Goal: Task Accomplishment & Management: Complete application form

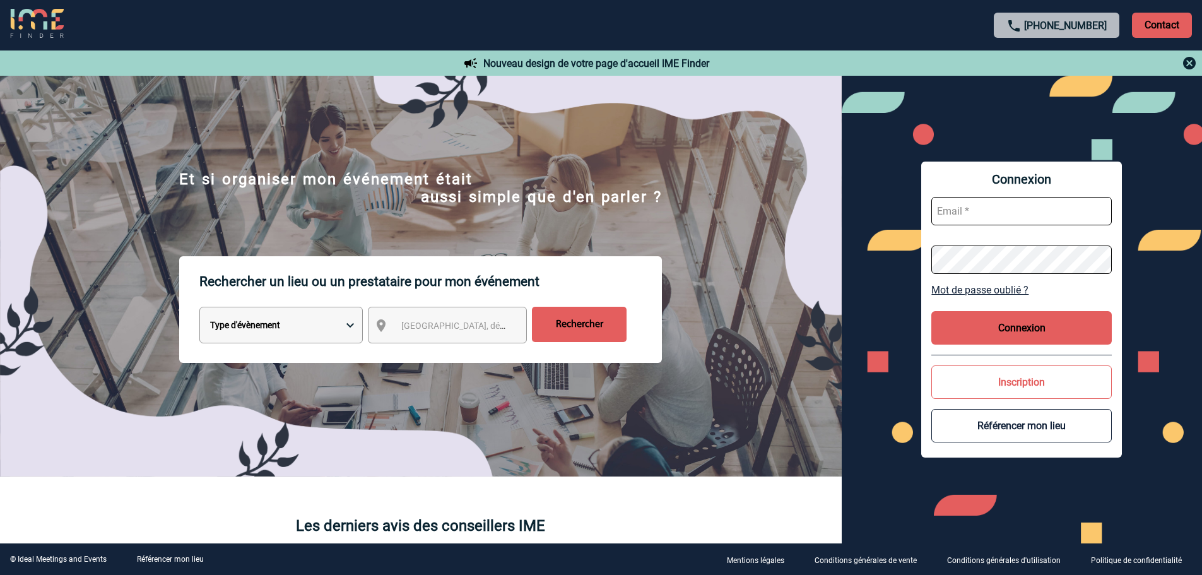
type input "[EMAIL_ADDRESS][DOMAIN_NAME]"
click at [964, 335] on button "Connexion" at bounding box center [1022, 327] width 181 height 33
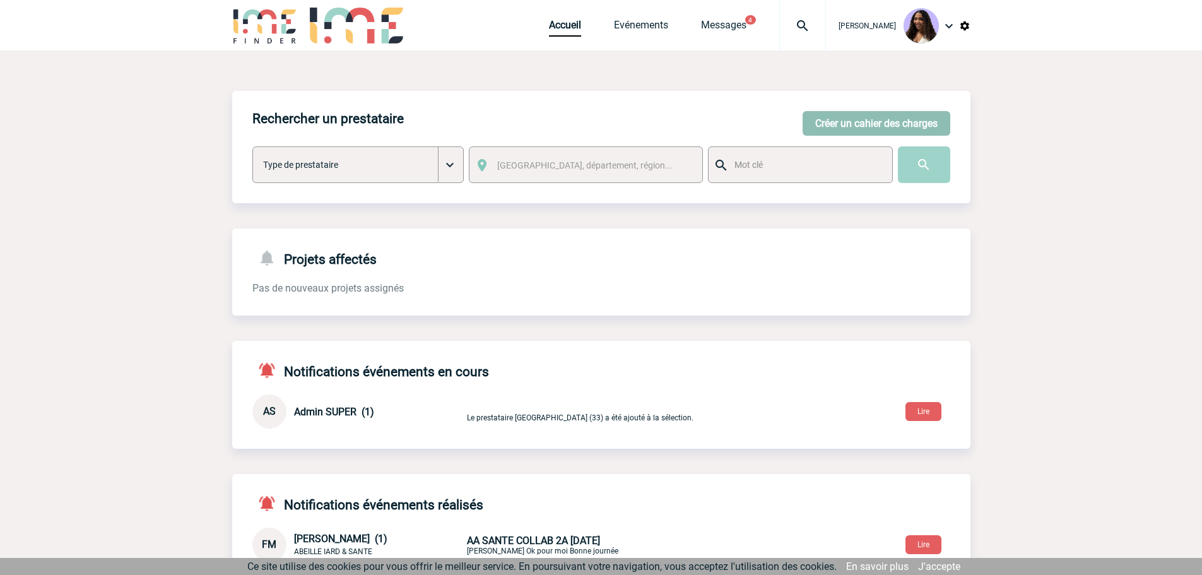
click at [894, 129] on button "Créer un cahier des charges" at bounding box center [877, 123] width 148 height 25
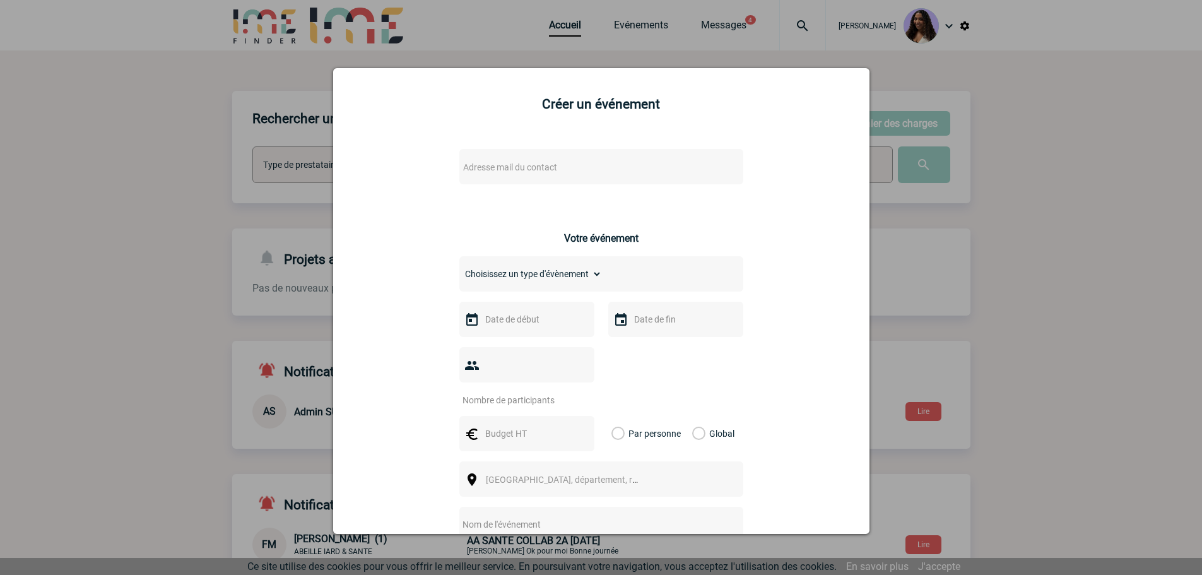
click at [530, 168] on span "Adresse mail du contact" at bounding box center [510, 167] width 94 height 10
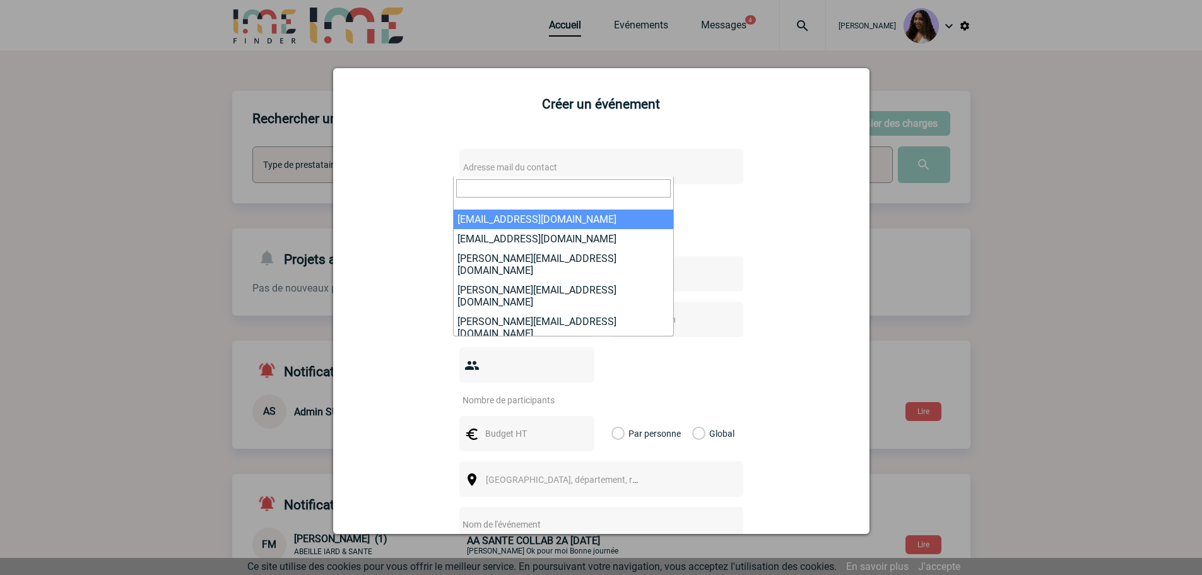
click at [468, 186] on input "search" at bounding box center [563, 188] width 215 height 18
paste input "[EMAIL_ADDRESS][DOMAIN_NAME]"
type input "[EMAIL_ADDRESS][DOMAIN_NAME]"
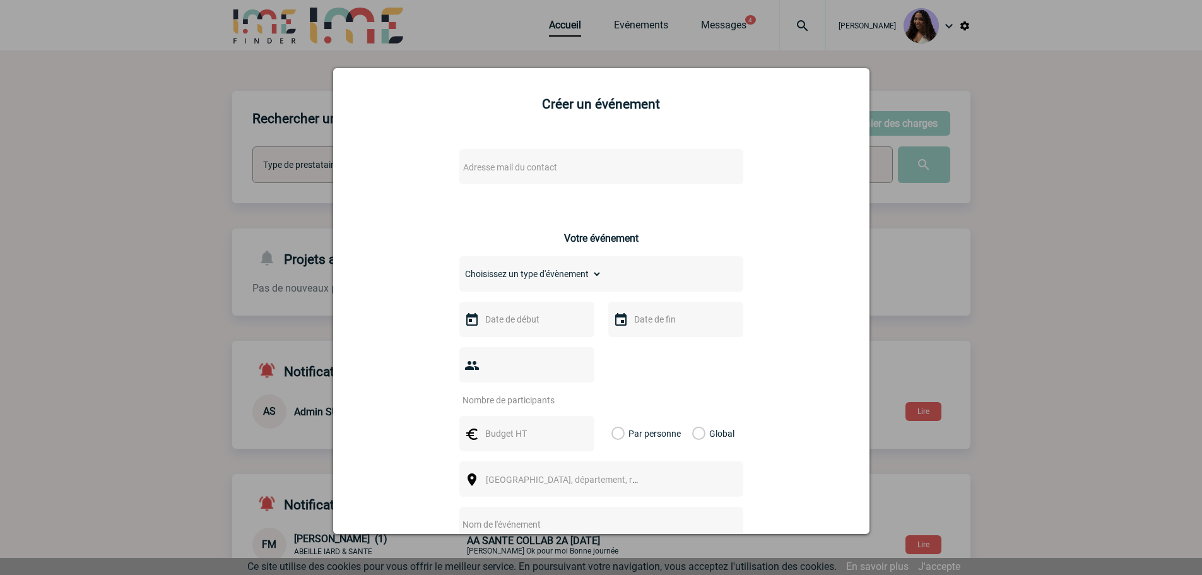
click at [754, 211] on div "Adresse mail du contact Ce contact n'a pas d’entité active dans la plateforme V…" at bounding box center [601, 462] width 505 height 651
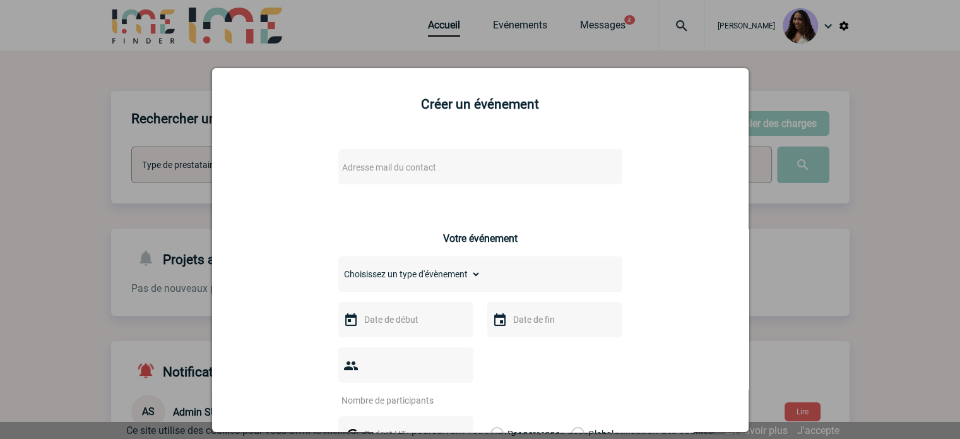
click at [891, 136] on div at bounding box center [480, 219] width 960 height 439
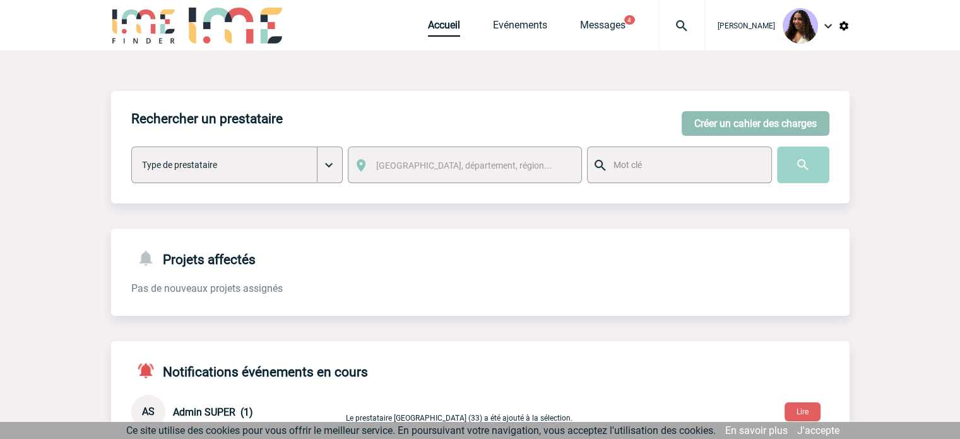
click at [710, 126] on button "Créer un cahier des charges" at bounding box center [756, 123] width 148 height 25
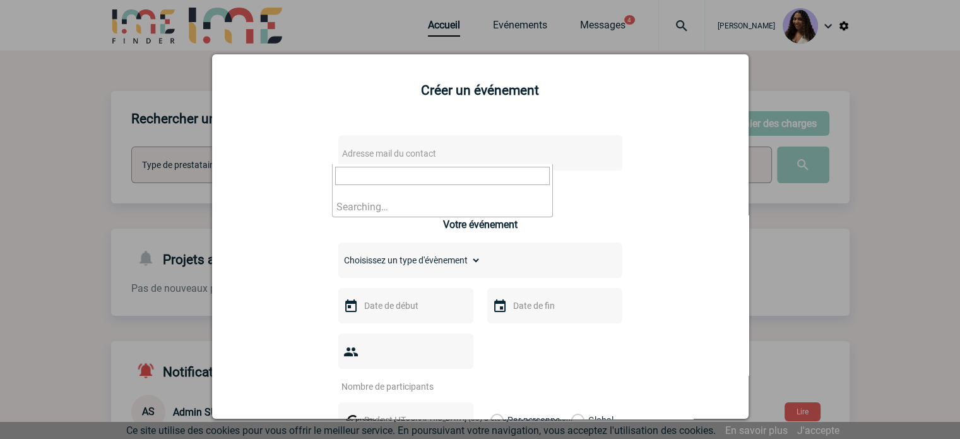
click at [389, 161] on span "Adresse mail du contact" at bounding box center [447, 154] width 221 height 18
type input "[EMAIL_ADDRESS][DOMAIN_NAME]"
click at [920, 83] on div at bounding box center [480, 219] width 960 height 439
